Goal: Register for event/course

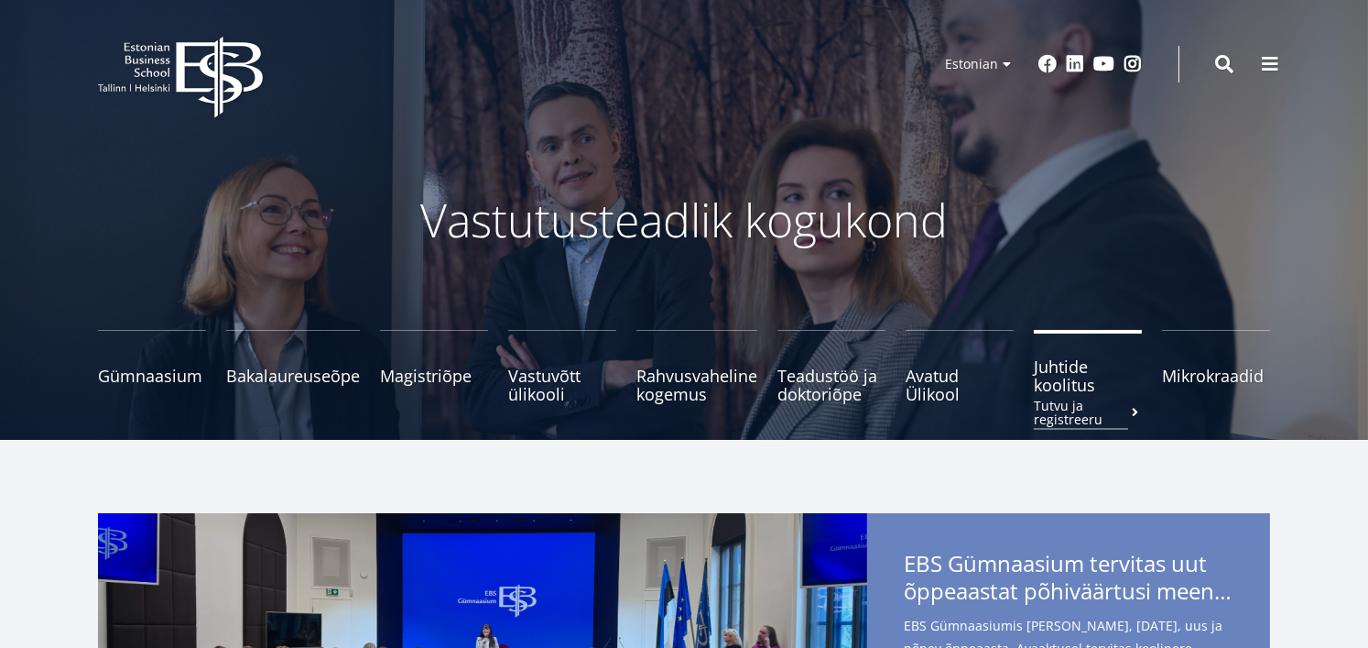
click at [1065, 379] on span "Juhtide koolitus Tutvu ja registreeru" at bounding box center [1088, 375] width 108 height 37
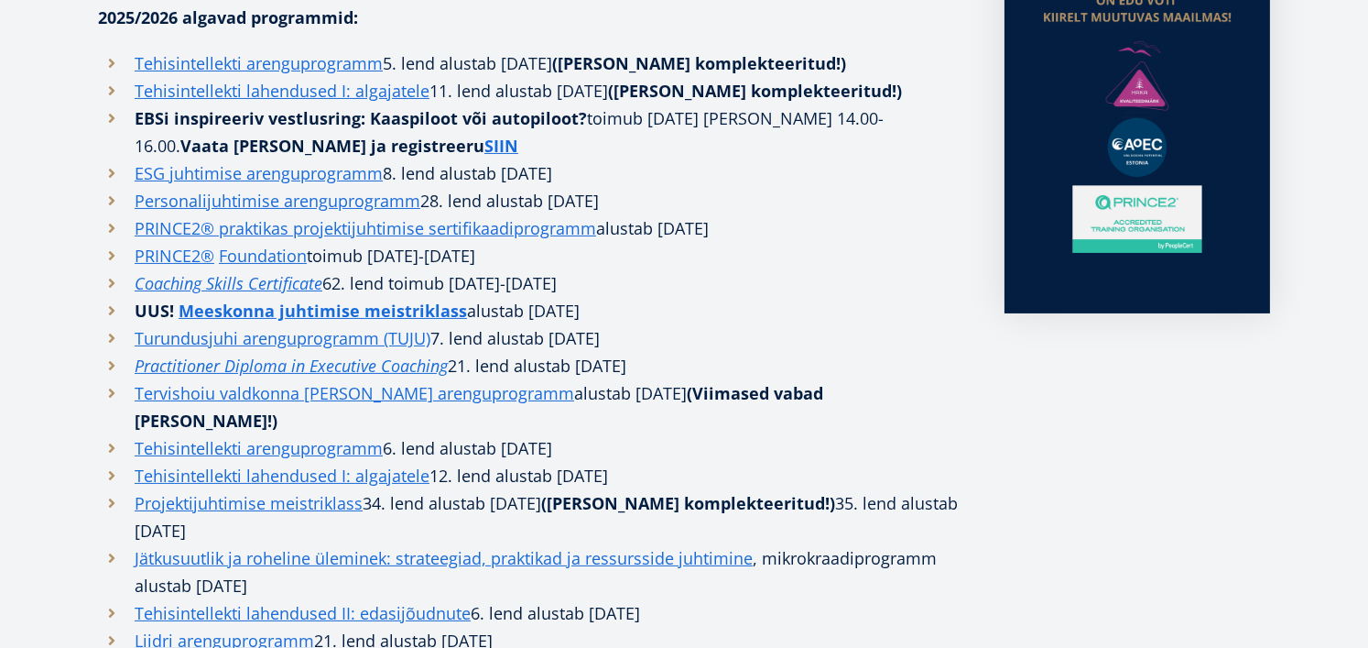
scroll to position [621, 0]
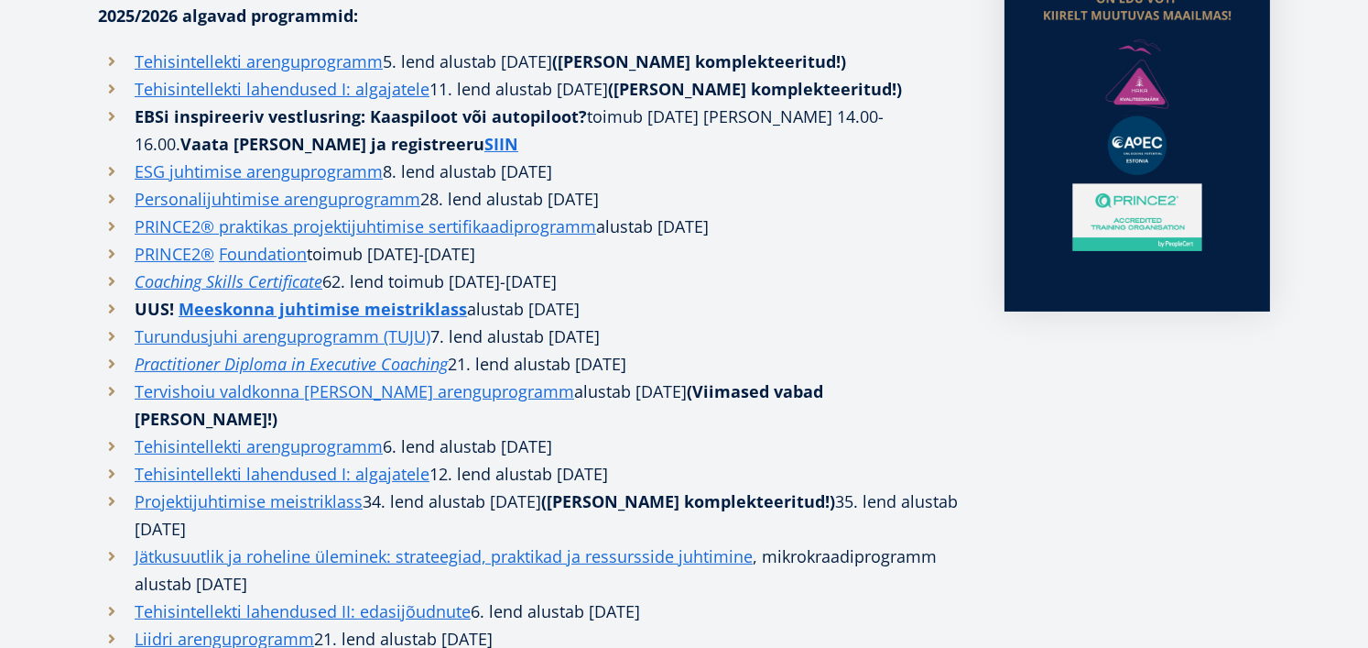
drag, startPoint x: 719, startPoint y: 401, endPoint x: 132, endPoint y: 379, distance: 587.5
click at [132, 379] on ul "Tehisintellekti arenguprogramm 5. lend alustab [DATE] ([PERSON_NAME] komplektee…" at bounding box center [533, 487] width 870 height 879
copy ul "Tehisintellekti arenguprogramm 6. lend alustab [DATE] Tehisintellekti lahenduse…"
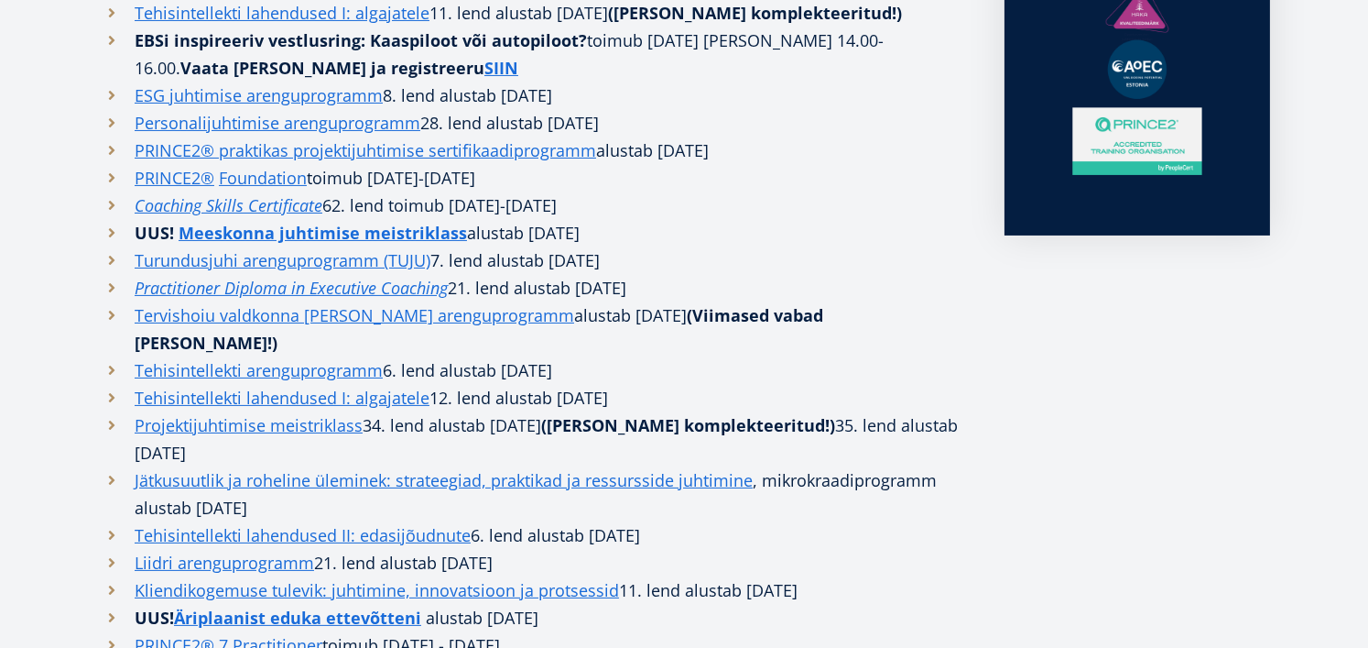
scroll to position [736, 0]
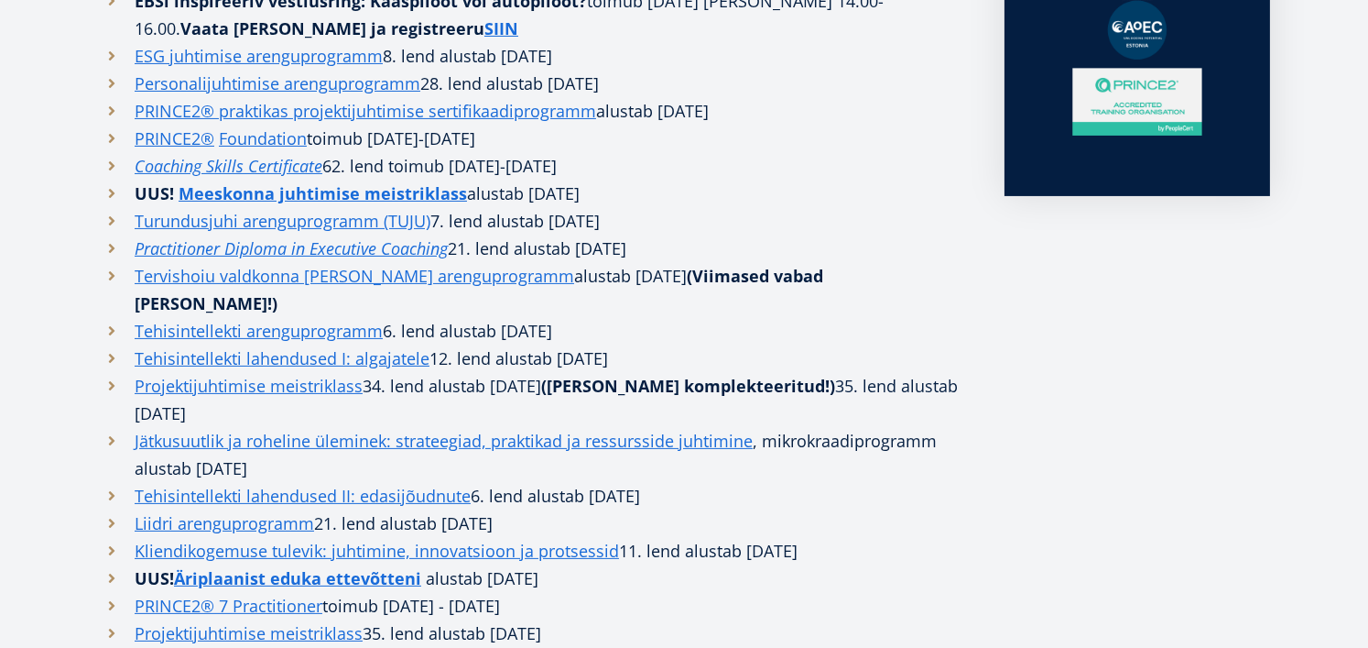
drag, startPoint x: 746, startPoint y: 436, endPoint x: 130, endPoint y: 424, distance: 616.5
click at [130, 482] on li "Tehisintellekti lahendused II: edasijõudnute 6. lend alustab [DATE]" at bounding box center [533, 495] width 870 height 27
copy li "Tehisintellekti lahendused II: edasijõudnute 6. lend alustab [DATE]"
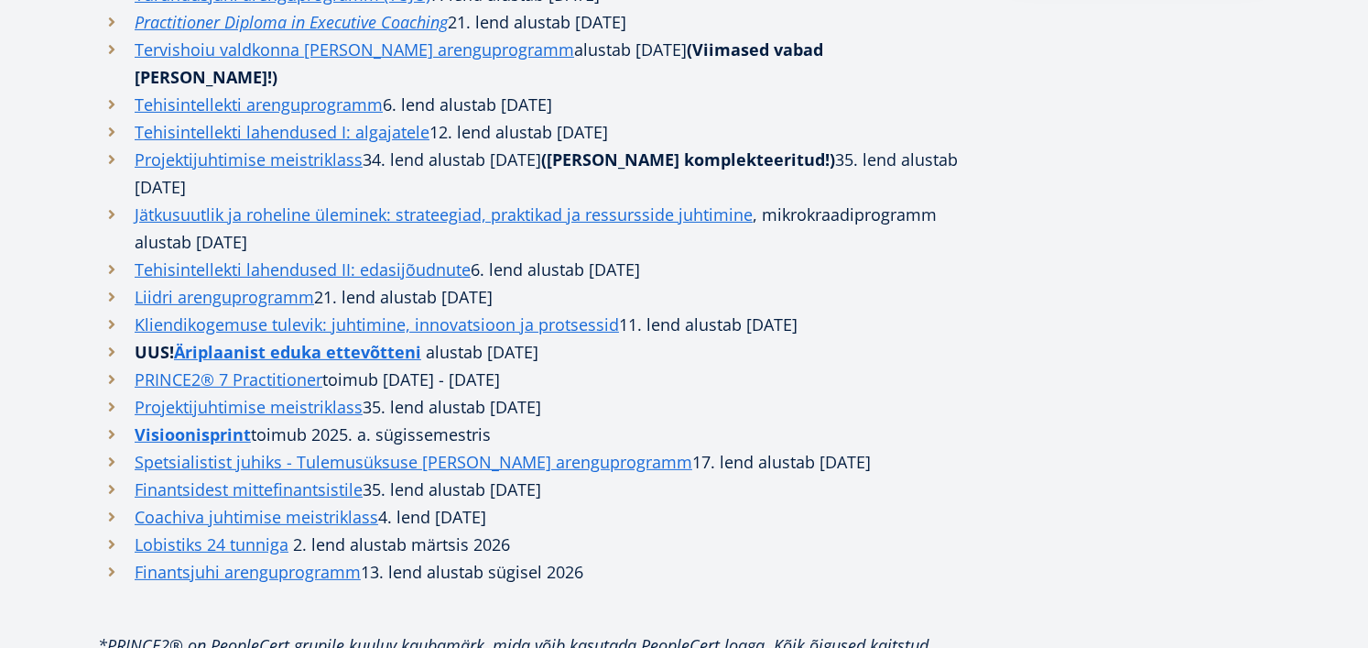
scroll to position [962, 0]
